Goal: Check status: Check status

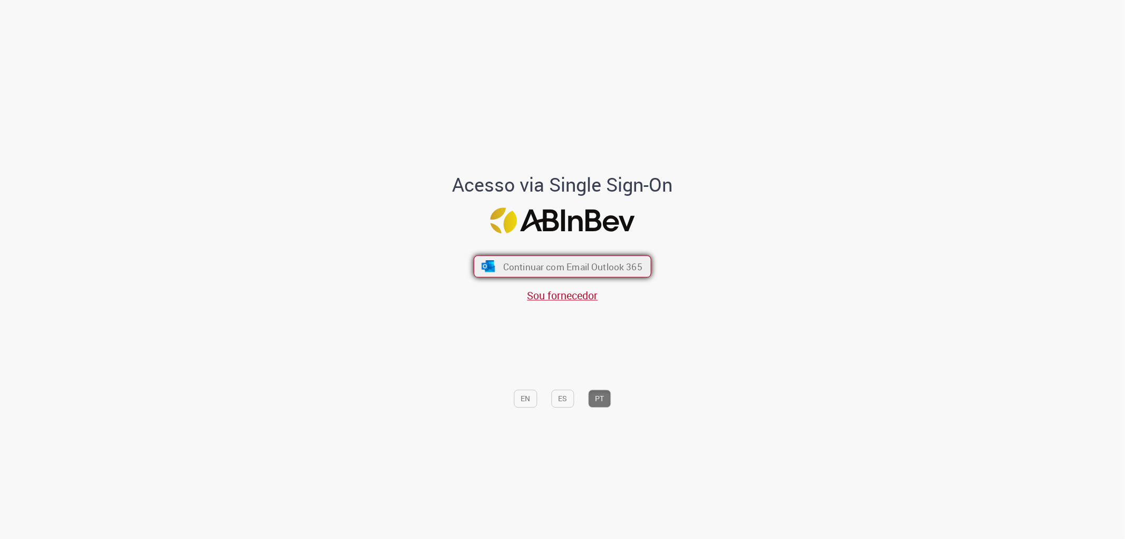
click at [607, 270] on span "Continuar com Email Outlook 365" at bounding box center [572, 266] width 139 height 12
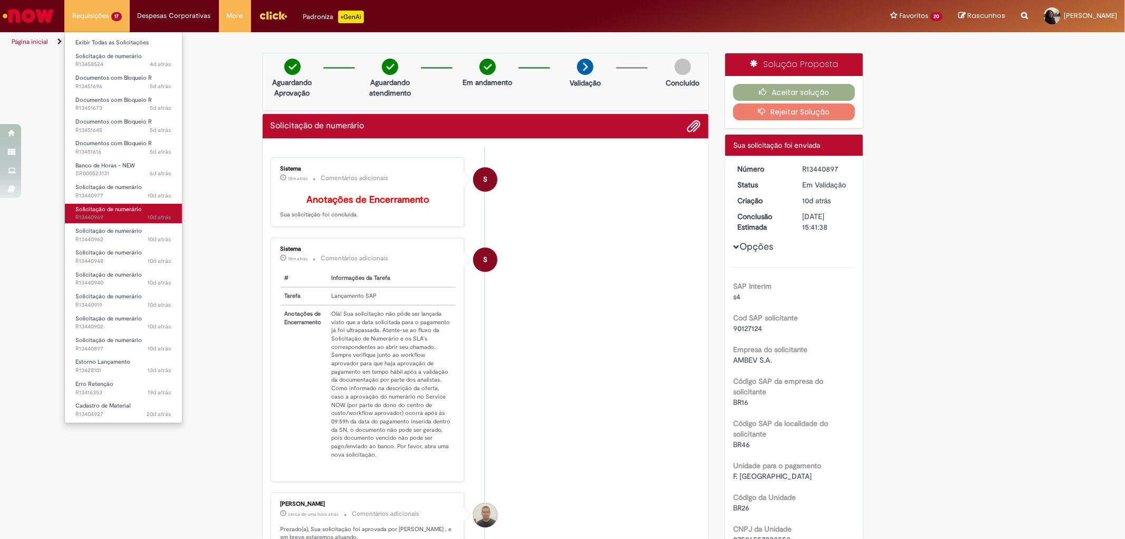
click at [128, 211] on span "Solicitação de numerário" at bounding box center [108, 209] width 66 height 8
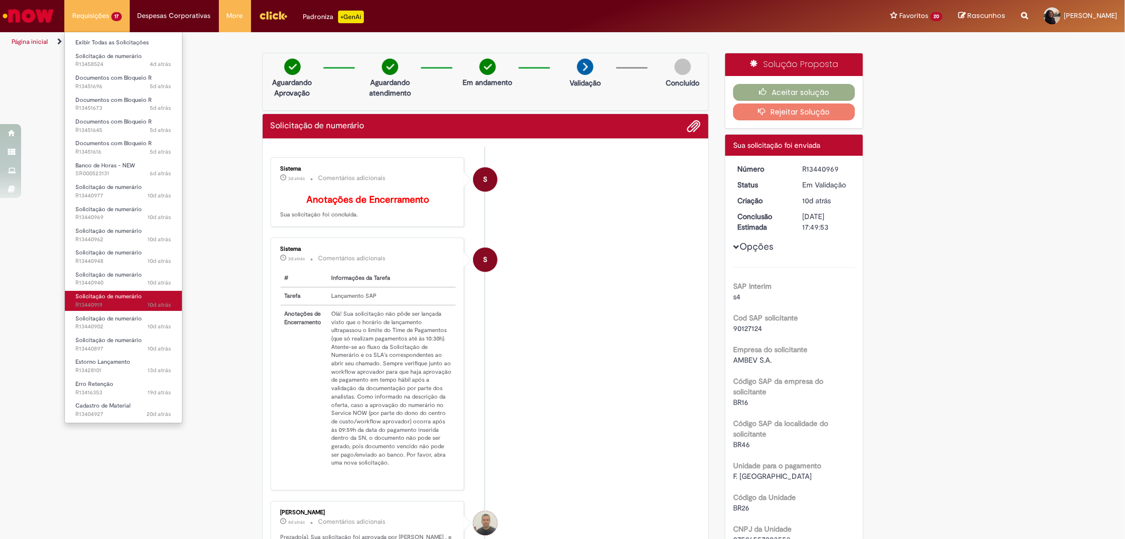
click at [125, 293] on span "Solicitação de numerário" at bounding box center [108, 296] width 66 height 8
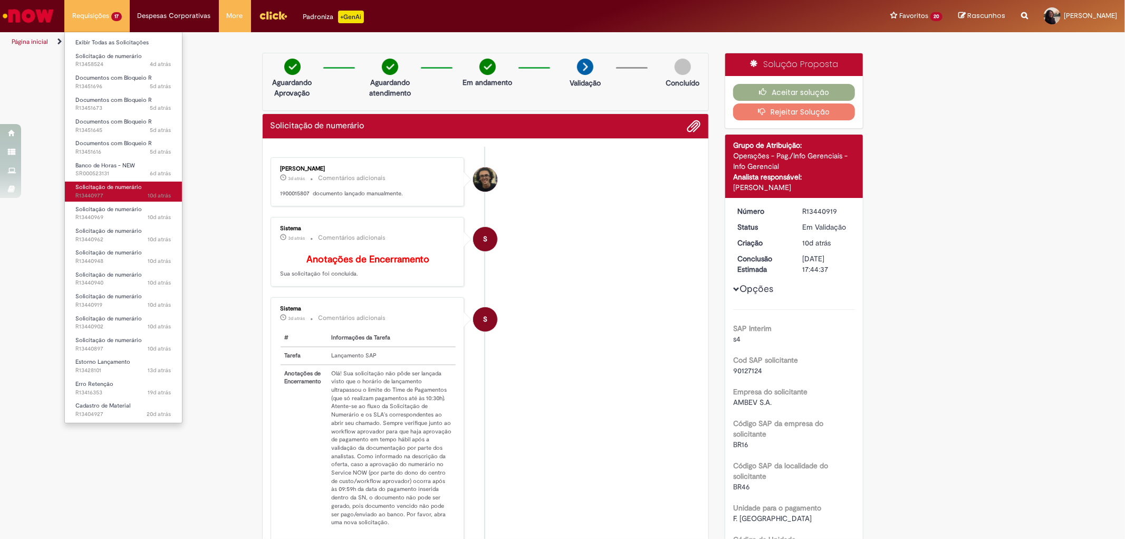
click at [118, 193] on span "10d atrás 10 dias atrás R13440977" at bounding box center [123, 196] width 96 height 8
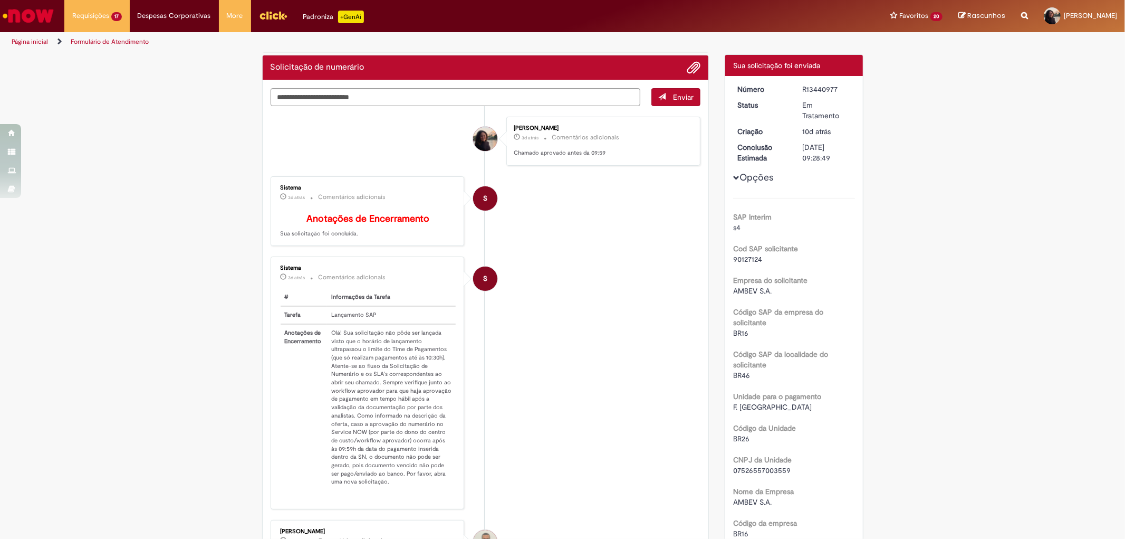
scroll to position [117, 0]
